Goal: Find specific page/section: Find specific page/section

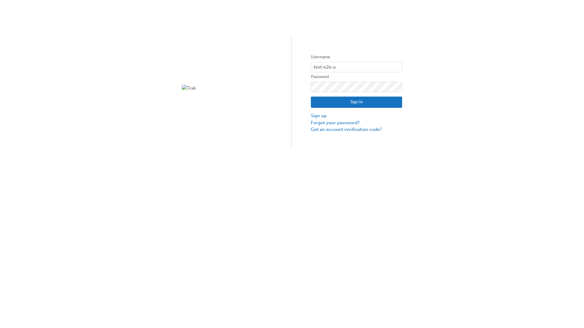
type input "test.e2e.user31"
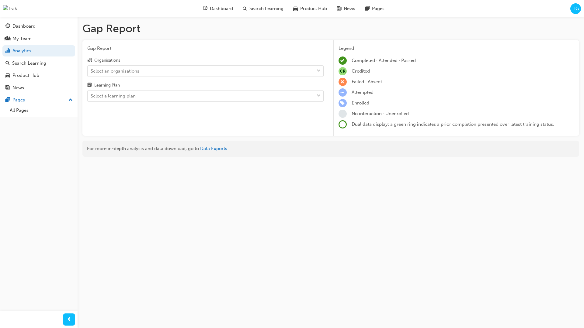
click at [91, 71] on input "Organisations Select an organisations" at bounding box center [91, 70] width 1 height 5
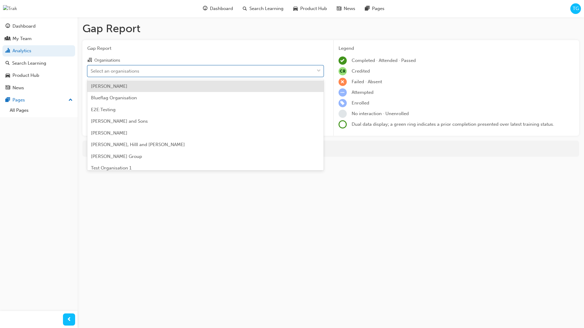
click at [91, 96] on input "Learning Plan Select a learning plan" at bounding box center [91, 95] width 1 height 5
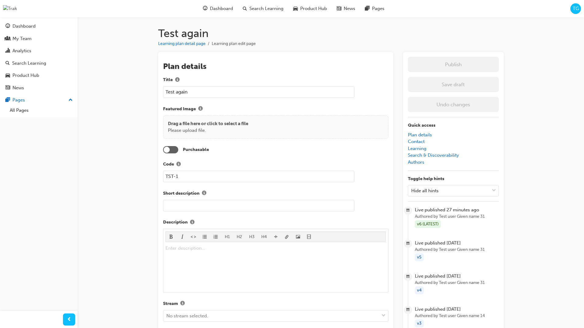
scroll to position [644, 0]
